Goal: Find specific page/section: Find specific page/section

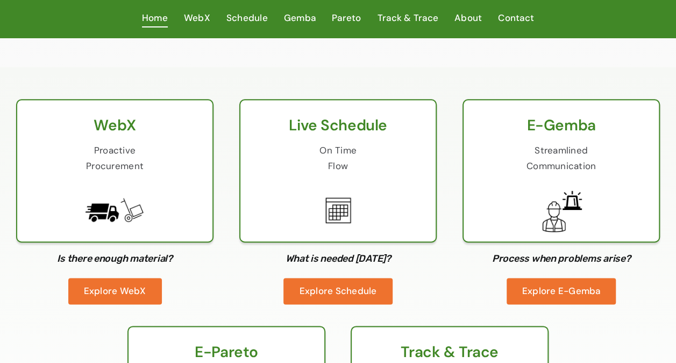
scroll to position [592, 0]
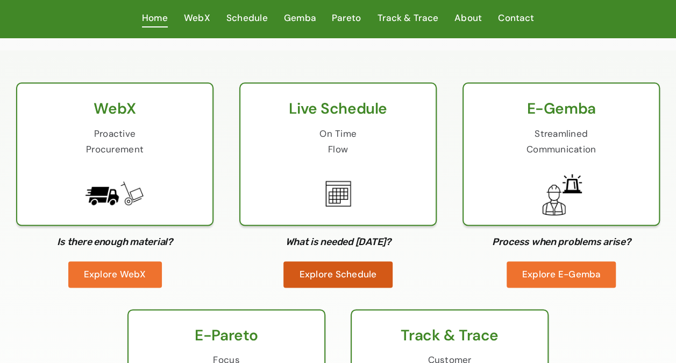
click at [332, 274] on span "Explore Schedule" at bounding box center [337, 274] width 77 height 12
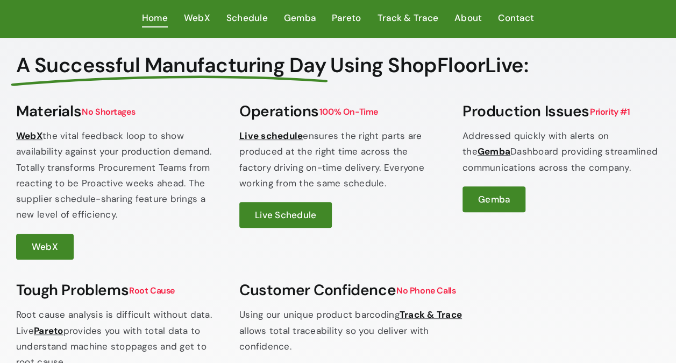
scroll to position [215, 0]
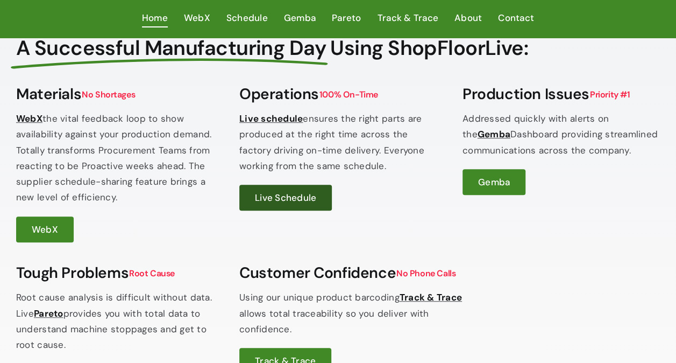
click at [288, 196] on span "Live Schedule" at bounding box center [285, 198] width 61 height 12
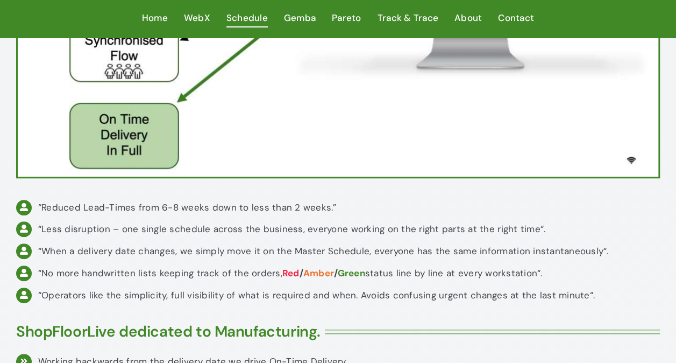
scroll to position [377, 0]
